Goal: Task Accomplishment & Management: Manage account settings

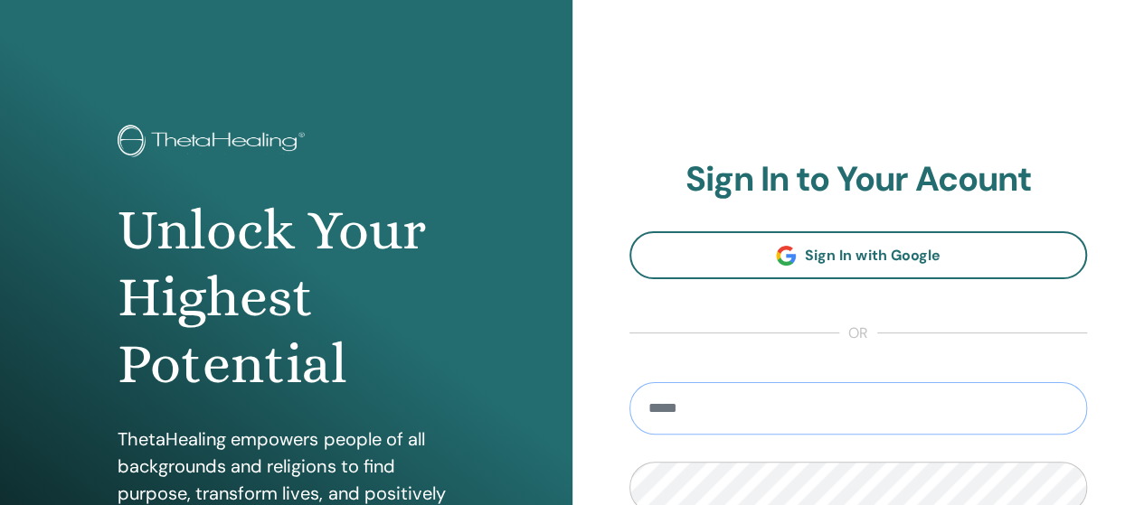
click at [975, 406] on input "email" at bounding box center [858, 408] width 458 height 52
type input "**********"
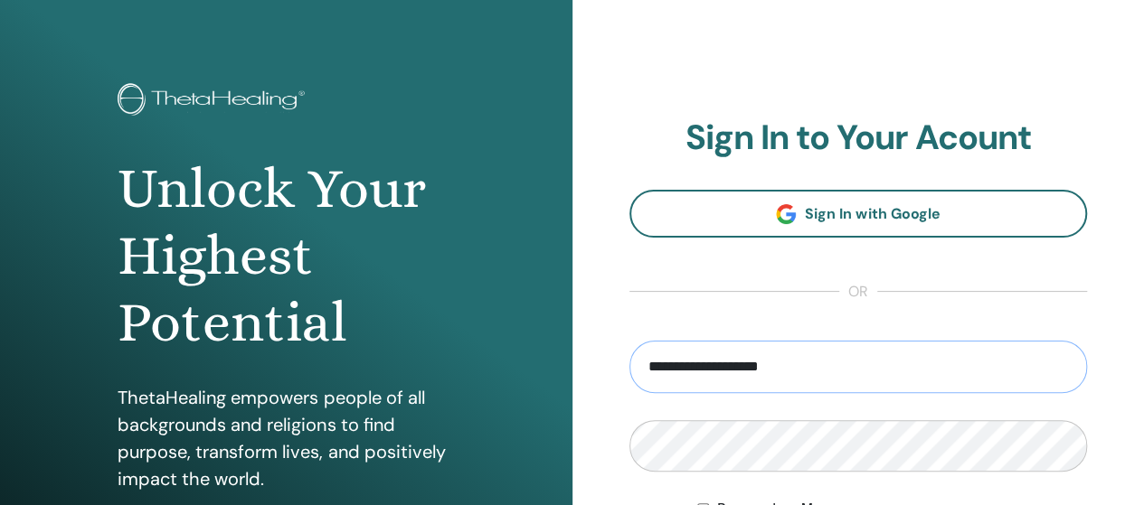
scroll to position [271, 0]
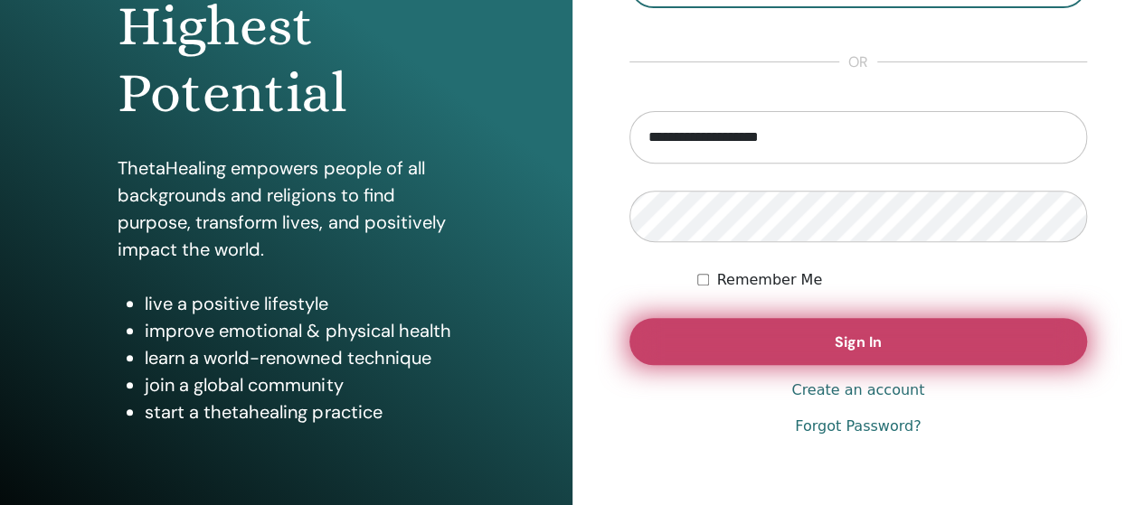
click at [802, 353] on button "Sign In" at bounding box center [858, 341] width 458 height 47
